Goal: Task Accomplishment & Management: Complete application form

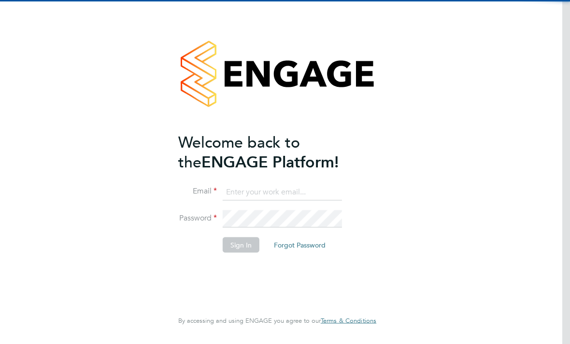
scroll to position [106, 0]
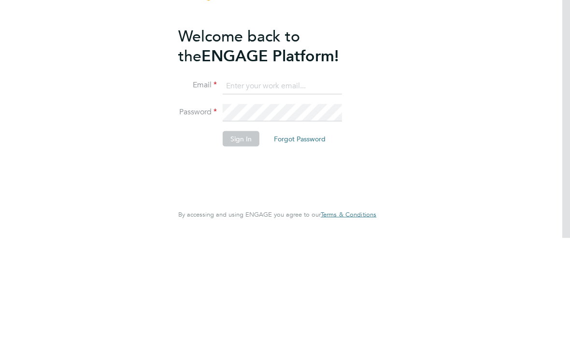
type input "[PERSON_NAME][EMAIL_ADDRESS][DOMAIN_NAME]"
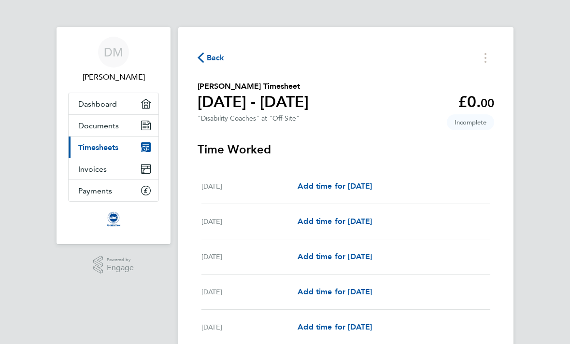
click at [207, 58] on span "Back" at bounding box center [216, 58] width 18 height 12
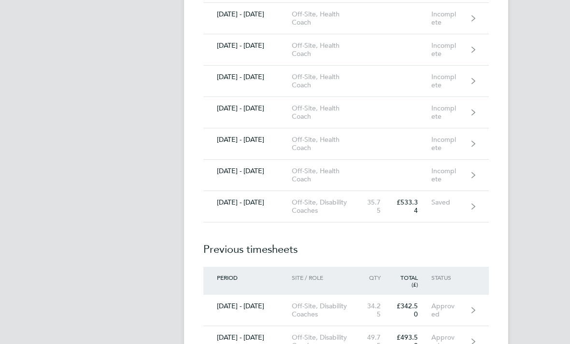
scroll to position [900, 0]
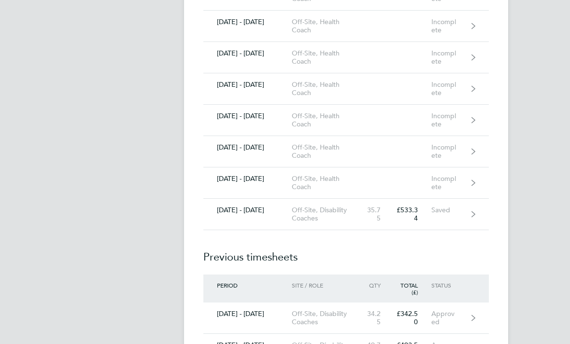
click at [472, 216] on link "[DATE] - [DATE] Off-Site, Disability Coaches 35.75 £533.34 Saved" at bounding box center [345, 214] width 285 height 31
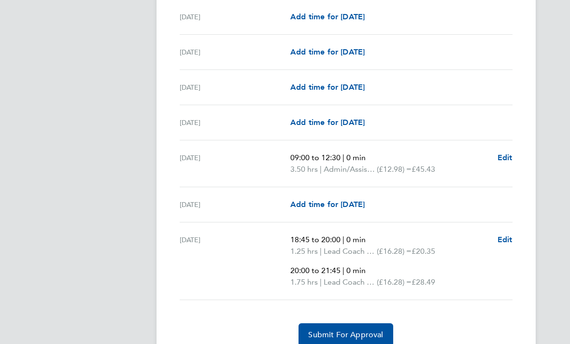
scroll to position [1398, 0]
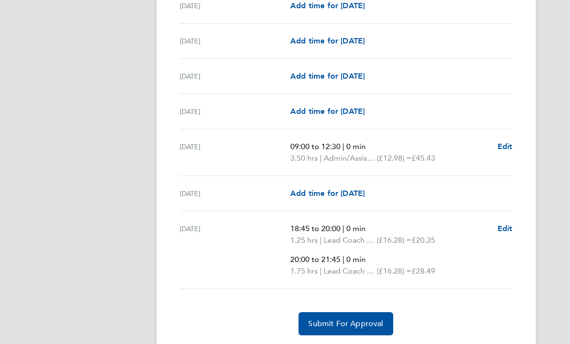
click at [511, 146] on span "Edit" at bounding box center [504, 146] width 15 height 9
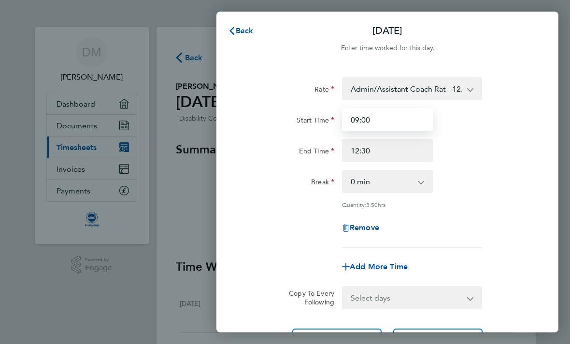
click at [368, 118] on input "09:00" at bounding box center [387, 119] width 91 height 23
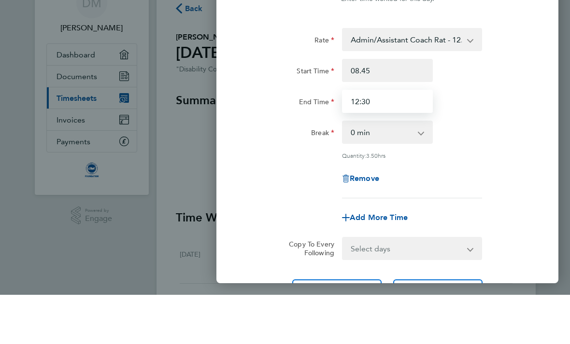
click at [381, 139] on input "12:30" at bounding box center [387, 150] width 91 height 23
type input "08:45"
click at [391, 139] on input "12:30" at bounding box center [387, 150] width 91 height 23
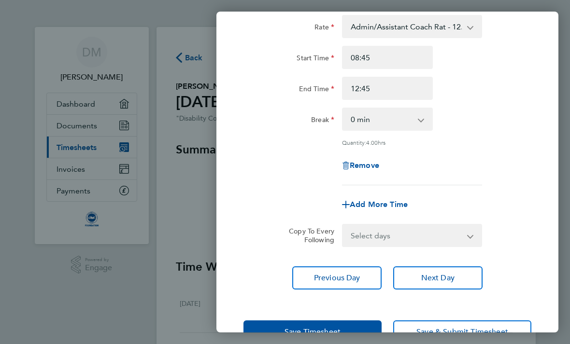
scroll to position [62, 0]
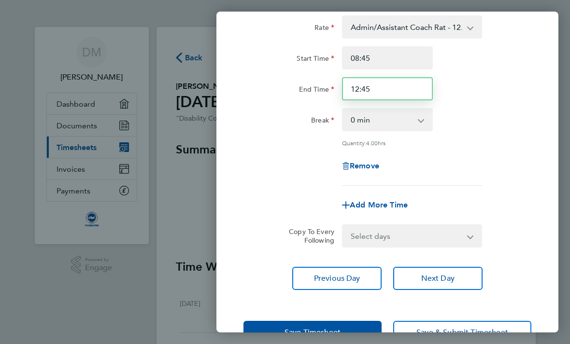
type input "12:45"
click at [297, 328] on span "Save Timesheet" at bounding box center [312, 333] width 56 height 10
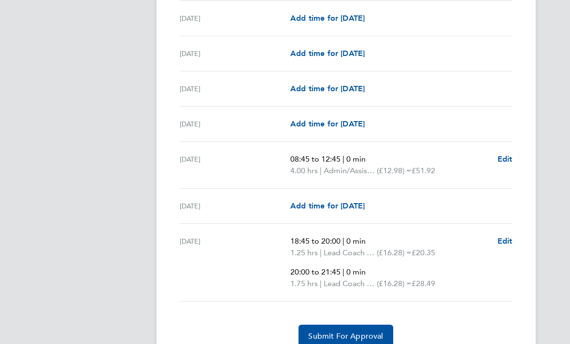
scroll to position [1398, 0]
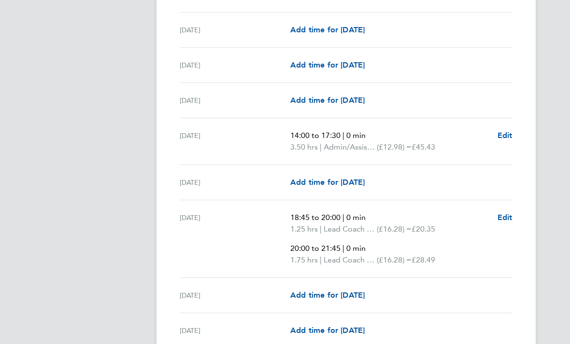
scroll to position [1108, 0]
click at [510, 137] on span "Edit" at bounding box center [504, 135] width 15 height 9
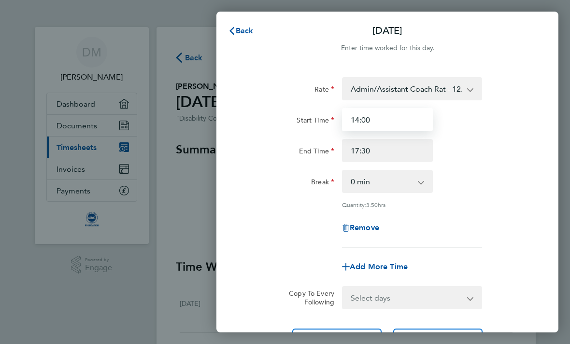
click at [386, 117] on input "14:00" at bounding box center [387, 119] width 91 height 23
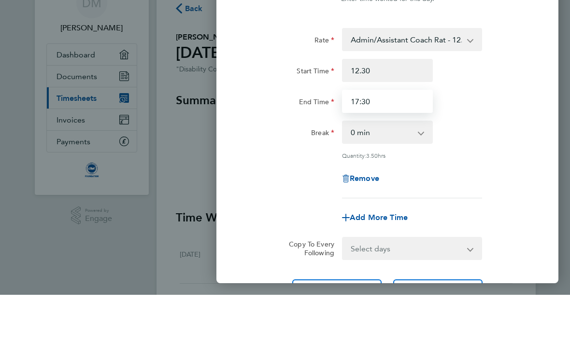
click at [377, 139] on input "17:30" at bounding box center [387, 150] width 91 height 23
type input "12:30"
type input "18:00"
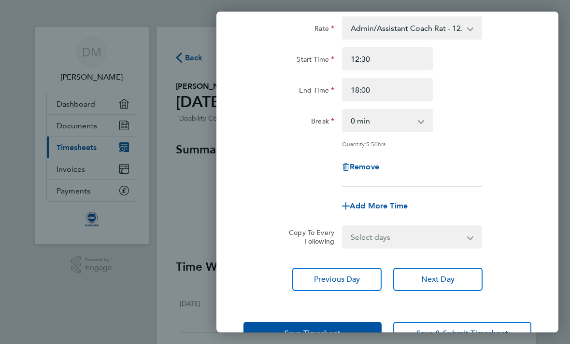
scroll to position [62, 0]
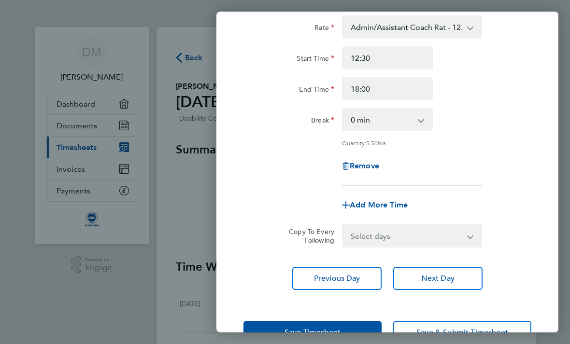
click at [314, 329] on span "Save Timesheet" at bounding box center [312, 333] width 56 height 10
